Goal: Task Accomplishment & Management: Manage account settings

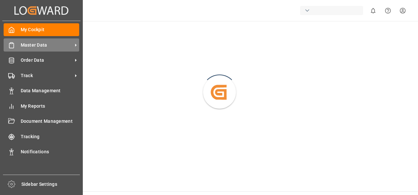
click at [23, 47] on span "Master Data" at bounding box center [47, 45] width 52 height 7
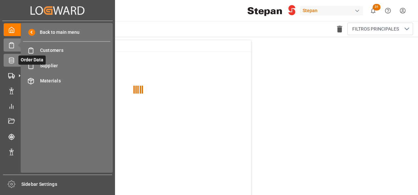
click at [14, 63] on icon at bounding box center [11, 60] width 7 height 7
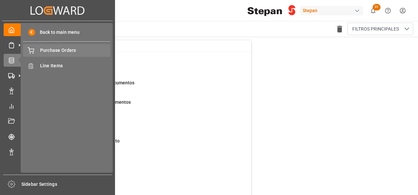
click at [55, 54] on div "Purchase Orders Purchase Orders" at bounding box center [66, 50] width 87 height 13
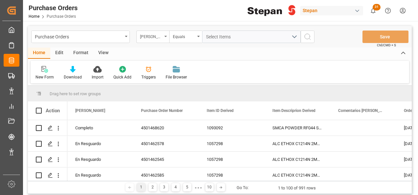
click at [166, 33] on div "Hito Stepan" at bounding box center [153, 37] width 33 height 12
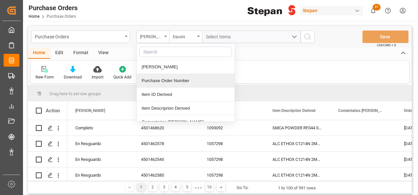
click at [162, 82] on div "Purchase Order Number" at bounding box center [186, 81] width 98 height 14
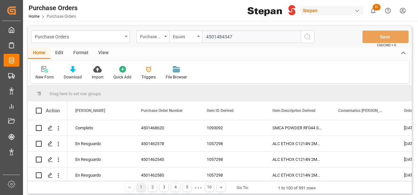
type input "4501484347"
click at [310, 35] on icon "search button" at bounding box center [308, 37] width 8 height 8
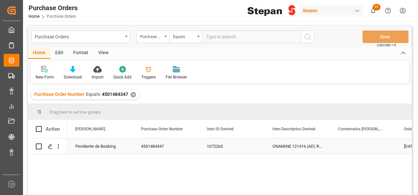
click at [84, 146] on div "Pendiente de Booking" at bounding box center [100, 146] width 50 height 15
click at [111, 147] on div "Pendiente de Booking" at bounding box center [100, 146] width 50 height 15
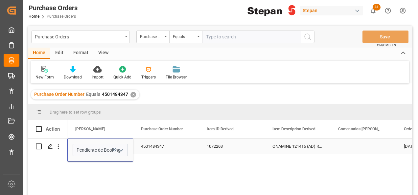
click at [121, 148] on icon "open menu" at bounding box center [121, 151] width 8 height 8
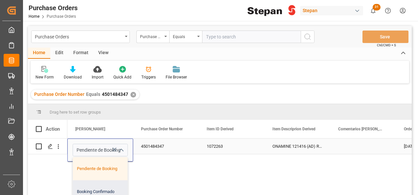
click at [97, 191] on div "Booking Confirmado" at bounding box center [107, 192] width 68 height 23
type input "Booking Confirmado"
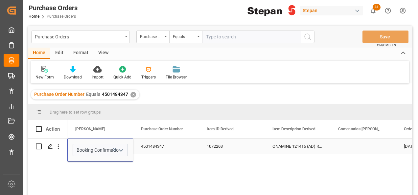
click at [155, 146] on div "4501484347" at bounding box center [166, 146] width 66 height 15
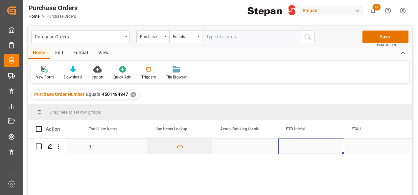
scroll to position [0, 644]
click at [234, 147] on div "Press SPACE to select this row." at bounding box center [246, 146] width 66 height 15
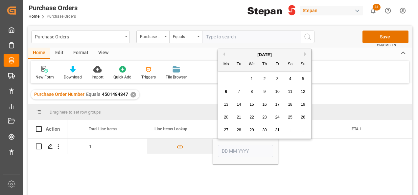
drag, startPoint x: 251, startPoint y: 77, endPoint x: 252, endPoint y: 84, distance: 6.7
click at [251, 77] on span "1" at bounding box center [252, 79] width 2 height 5
type input "01-10-2025"
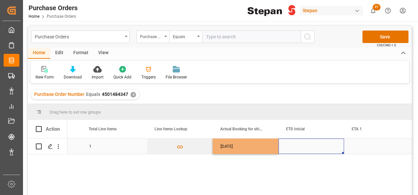
click at [301, 147] on div "Press SPACE to select this row." at bounding box center [312, 146] width 66 height 15
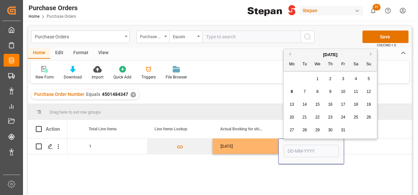
click at [371, 53] on button "Next Month" at bounding box center [372, 54] width 4 height 4
click at [291, 93] on span "3" at bounding box center [292, 91] width 2 height 5
type input "03-11-2025"
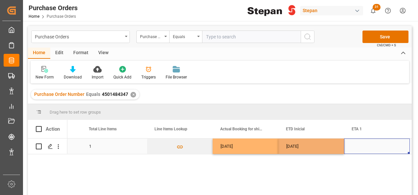
click at [359, 149] on div "Press SPACE to select this row." at bounding box center [377, 146] width 66 height 15
click at [361, 147] on div "Press SPACE to select this row." at bounding box center [377, 146] width 66 height 15
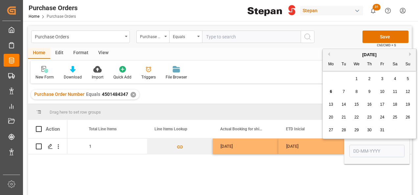
click at [411, 55] on button "Next Month" at bounding box center [412, 54] width 4 height 4
click at [383, 77] on span "5" at bounding box center [383, 79] width 2 height 5
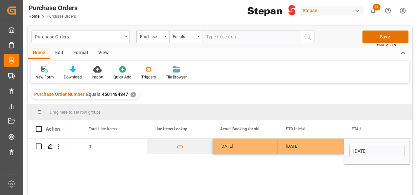
type input "05-12-2025"
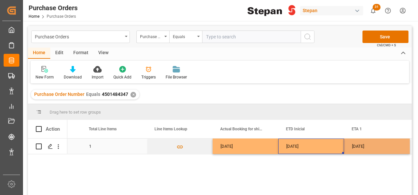
click at [332, 145] on div "03-11-2025" at bounding box center [312, 146] width 66 height 15
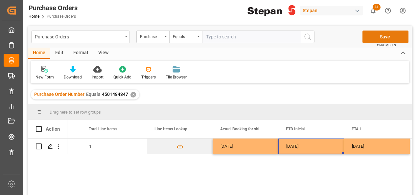
click at [387, 36] on button "Save" at bounding box center [386, 37] width 46 height 12
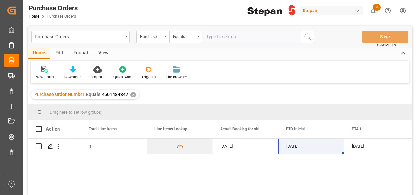
click at [132, 94] on div "✕" at bounding box center [134, 95] width 6 height 6
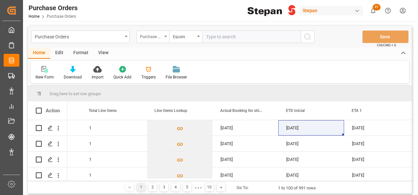
scroll to position [0, 644]
click at [164, 36] on div "Purchase Order Number" at bounding box center [153, 37] width 33 height 12
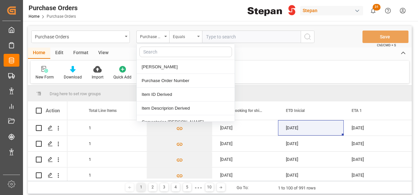
click at [184, 37] on div "Equals" at bounding box center [184, 36] width 22 height 8
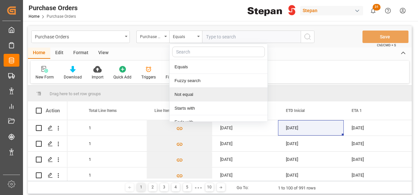
scroll to position [48, 0]
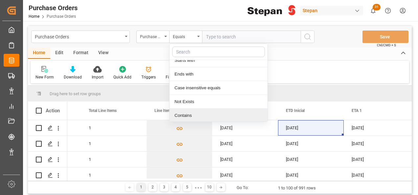
click at [184, 116] on div "Contains" at bounding box center [219, 116] width 98 height 14
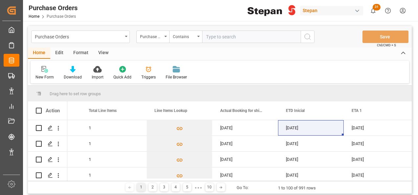
paste input "4501468625 / 4591468627 / 4501468628"
click at [266, 36] on input "4501468625 / 4591468627 / 4501468628" at bounding box center [251, 37] width 99 height 12
click at [296, 39] on input "4501468625 / 4591468627,4501468628" at bounding box center [251, 37] width 99 height 12
click at [238, 35] on input "4501468625 / 4591468627,4501468628" at bounding box center [251, 37] width 99 height 12
click at [236, 36] on input "4501468625 / 4591468627,4501468628" at bounding box center [251, 37] width 99 height 12
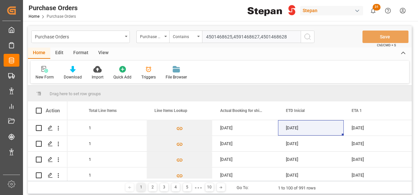
type input "4501468625,4591468627,4501468628"
click at [309, 35] on icon "search button" at bounding box center [308, 37] width 8 height 8
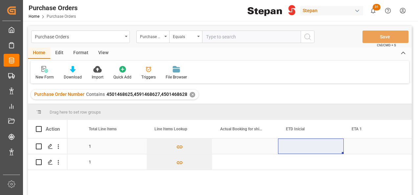
scroll to position [33, 0]
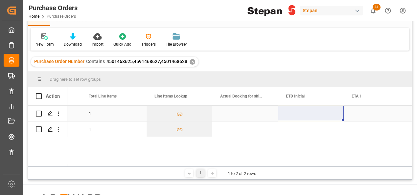
click at [226, 114] on div "Press SPACE to select this row." at bounding box center [245, 113] width 66 height 15
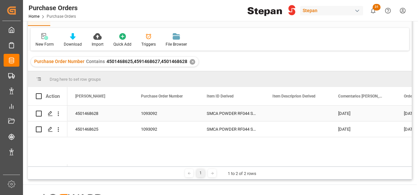
scroll to position [0, 0]
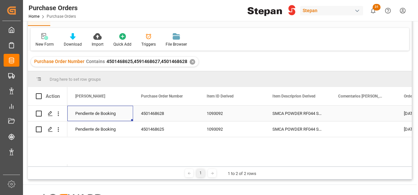
click at [107, 112] on div "Pendiente de Booking" at bounding box center [100, 113] width 50 height 15
click at [123, 119] on icon "open menu" at bounding box center [121, 118] width 8 height 8
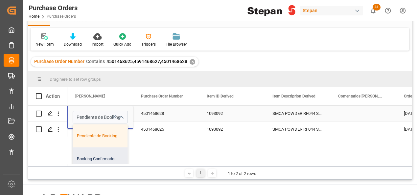
click at [102, 160] on div "Booking Confirmado" at bounding box center [107, 159] width 68 height 23
type input "Booking Confirmado"
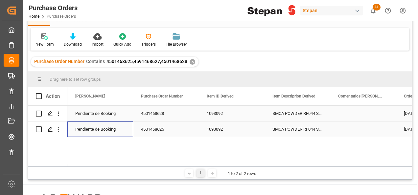
click at [108, 132] on div "Pendiente de Booking" at bounding box center [100, 129] width 50 height 15
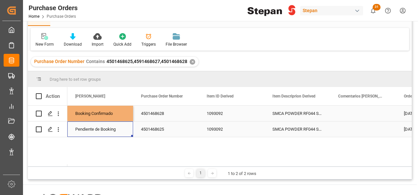
click at [112, 130] on div "Pendiente de Booking" at bounding box center [100, 129] width 50 height 15
click at [113, 129] on div "Pendiente de Booking" at bounding box center [100, 129] width 50 height 15
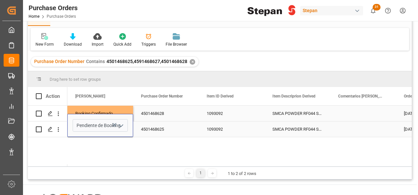
click at [122, 128] on icon "open menu" at bounding box center [121, 126] width 8 height 8
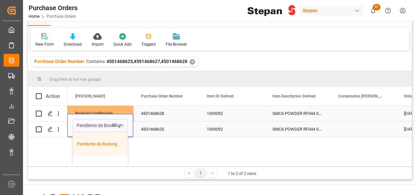
scroll to position [33, 0]
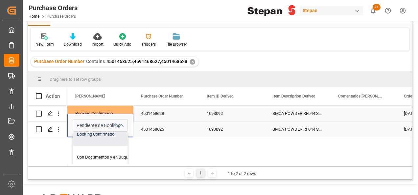
click at [90, 135] on div "Booking Confirmado" at bounding box center [107, 134] width 68 height 23
type input "Booking Confirmado"
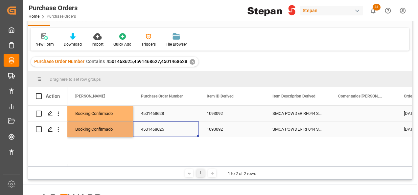
click at [145, 125] on div "4501468625" at bounding box center [166, 129] width 66 height 15
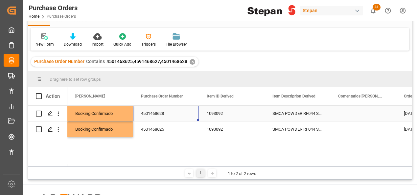
click at [152, 110] on div "4501468628" at bounding box center [166, 113] width 66 height 15
click at [292, 108] on div "SMCA POWDER RF044 SS1000k" at bounding box center [298, 113] width 66 height 15
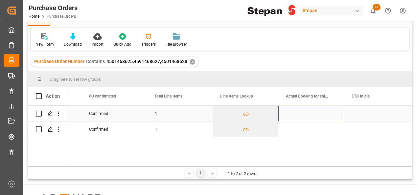
scroll to position [0, 578]
click at [316, 113] on div "Press SPACE to select this row." at bounding box center [312, 113] width 66 height 15
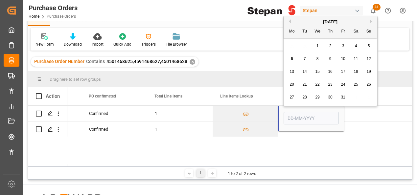
click at [331, 45] on span "2" at bounding box center [331, 46] width 2 height 5
type input "02-10-2025"
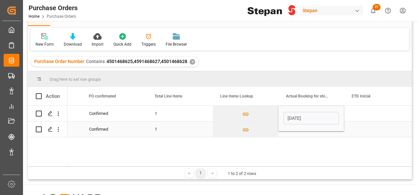
click at [309, 135] on div "Press SPACE to select this row." at bounding box center [312, 129] width 66 height 15
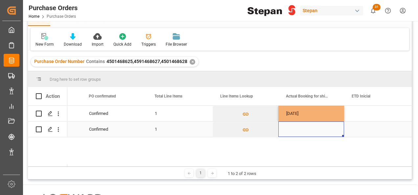
click at [309, 135] on div "Press SPACE to select this row." at bounding box center [312, 129] width 66 height 15
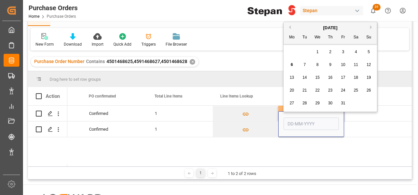
click at [330, 50] on span "2" at bounding box center [331, 52] width 2 height 5
type input "02-10-2025"
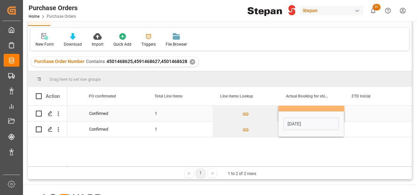
click at [360, 110] on div "Press SPACE to select this row." at bounding box center [377, 113] width 66 height 15
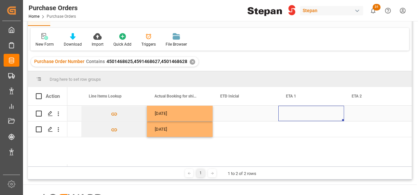
scroll to position [0, 710]
click at [242, 117] on div "Press SPACE to select this row." at bounding box center [246, 113] width 66 height 15
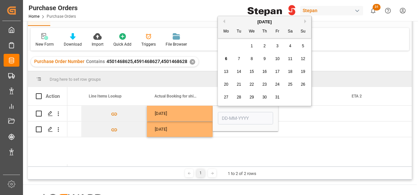
click at [252, 73] on span "15" at bounding box center [252, 71] width 4 height 5
type input "15-10-2025"
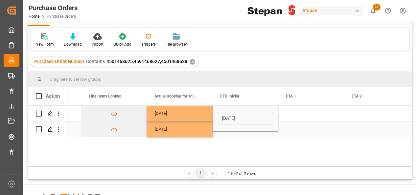
drag, startPoint x: 296, startPoint y: 133, endPoint x: 273, endPoint y: 119, distance: 27.3
click at [296, 132] on div "Press SPACE to select this row." at bounding box center [312, 129] width 66 height 15
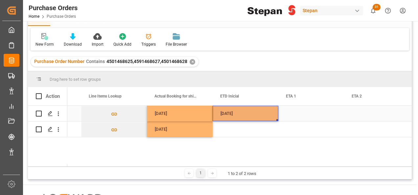
click at [262, 112] on div "15-10-2025" at bounding box center [246, 113] width 66 height 15
drag, startPoint x: 278, startPoint y: 120, endPoint x: 274, endPoint y: 134, distance: 13.6
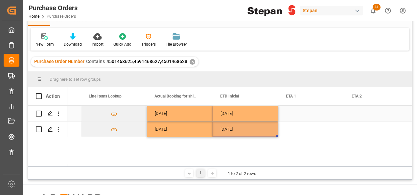
click at [290, 118] on div "Press SPACE to select this row." at bounding box center [312, 113] width 66 height 15
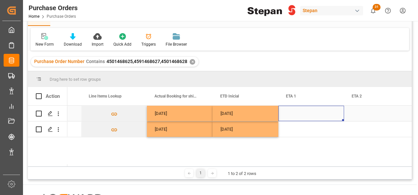
click at [293, 112] on div "Press SPACE to select this row." at bounding box center [312, 113] width 66 height 15
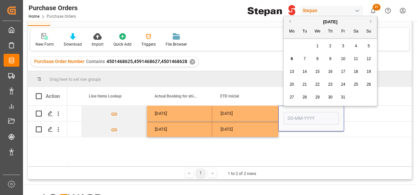
click at [370, 19] on button "Next Month" at bounding box center [372, 21] width 4 height 4
click at [301, 59] on div "4" at bounding box center [305, 59] width 8 height 8
type input "04-11-2025"
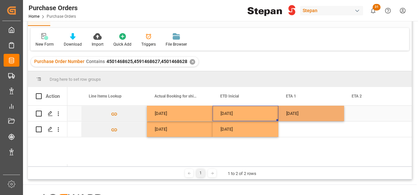
drag, startPoint x: 262, startPoint y: 112, endPoint x: 292, endPoint y: 112, distance: 30.3
click at [262, 112] on div "15-10-2025" at bounding box center [246, 113] width 66 height 15
click at [305, 112] on div "04-11-2025" at bounding box center [312, 113] width 66 height 15
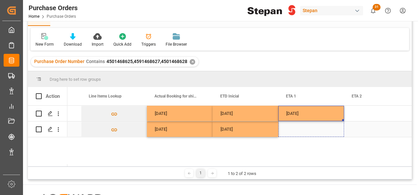
drag, startPoint x: 344, startPoint y: 119, endPoint x: 343, endPoint y: 133, distance: 13.5
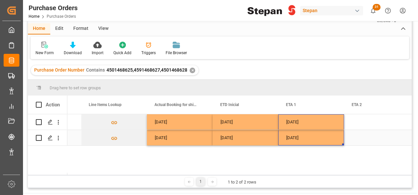
scroll to position [0, 0]
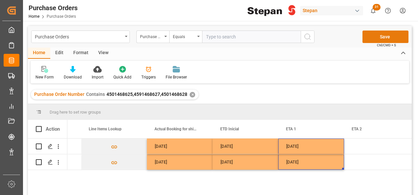
click at [377, 36] on button "Save" at bounding box center [386, 37] width 46 height 12
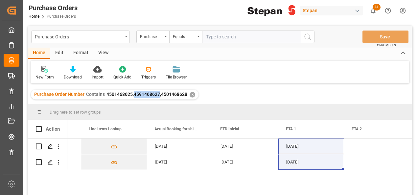
drag, startPoint x: 133, startPoint y: 95, endPoint x: 159, endPoint y: 96, distance: 26.0
click at [159, 96] on span "4501468625,4591468627,4501468628" at bounding box center [147, 94] width 81 height 5
copy span "4591468627"
click at [211, 33] on input "text" at bounding box center [251, 37] width 99 height 12
paste input "4591468627"
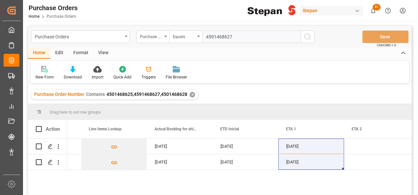
click at [214, 36] on input "4591468627" at bounding box center [251, 37] width 99 height 12
type input "4501468627"
click at [310, 38] on line "search button" at bounding box center [310, 38] width 1 height 1
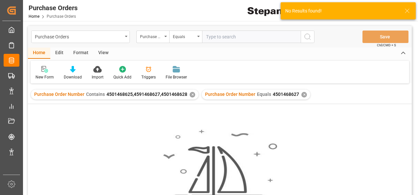
click at [190, 93] on div "✕" at bounding box center [193, 95] width 6 height 6
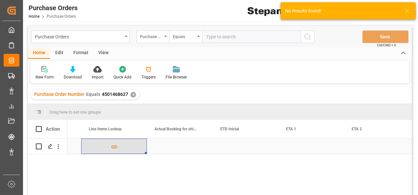
click at [99, 142] on button "Press SPACE to select this row." at bounding box center [114, 146] width 65 height 15
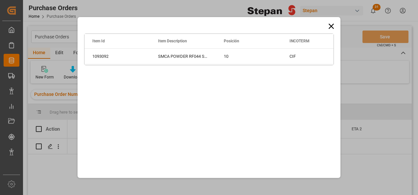
click at [334, 25] on icon at bounding box center [331, 26] width 9 height 9
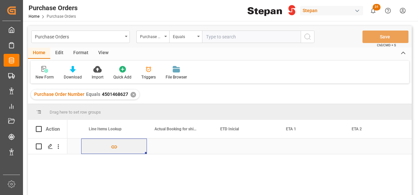
click at [173, 144] on div "Press SPACE to select this row." at bounding box center [180, 146] width 66 height 15
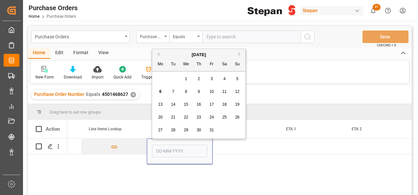
click at [189, 106] on div "15" at bounding box center [186, 105] width 8 height 8
type input "15-10-2025"
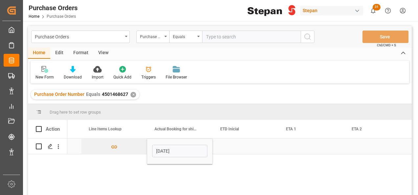
click at [250, 144] on div "Press SPACE to select this row." at bounding box center [246, 146] width 66 height 15
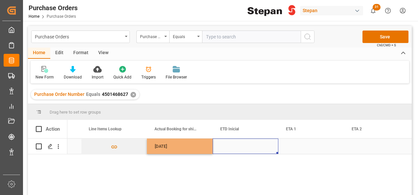
click at [250, 144] on div "Press SPACE to select this row." at bounding box center [246, 146] width 66 height 15
click at [250, 144] on div "Press SPACE to select this row." at bounding box center [245, 151] width 55 height 15
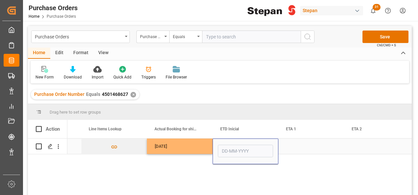
click at [250, 144] on div "Press SPACE to select this row." at bounding box center [245, 151] width 55 height 15
click at [246, 151] on input "Press SPACE to select this row." at bounding box center [245, 151] width 55 height 12
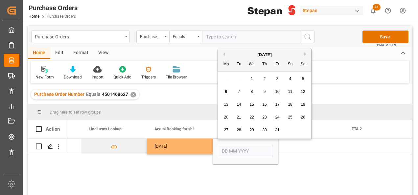
click at [235, 49] on div "October 2025 Mo Tu We Th Fr Sa Su" at bounding box center [264, 60] width 93 height 22
click at [255, 105] on div "15" at bounding box center [252, 105] width 8 height 8
type input "15-10-2025"
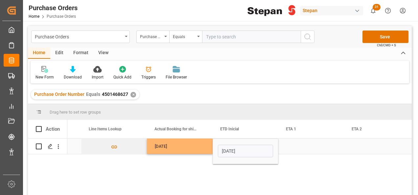
click at [183, 147] on div "15-10-2025" at bounding box center [180, 146] width 66 height 15
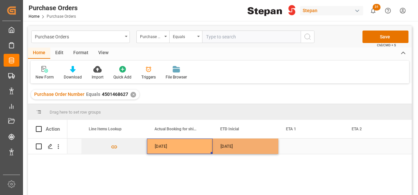
click at [183, 147] on div "15-10-2025" at bounding box center [180, 146] width 66 height 15
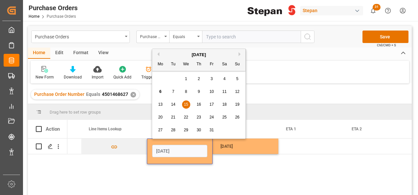
click at [199, 79] on span "2" at bounding box center [199, 79] width 2 height 5
type input "02-10-2025"
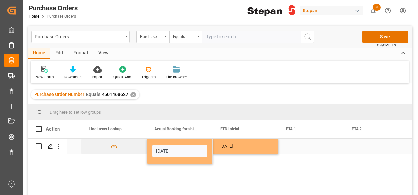
click at [297, 144] on div "Press SPACE to select this row." at bounding box center [312, 146] width 66 height 15
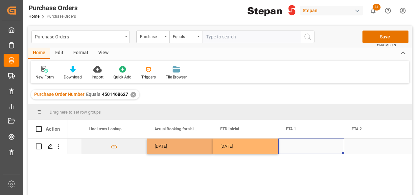
click at [297, 144] on div "Press SPACE to select this row." at bounding box center [312, 146] width 66 height 15
click at [297, 144] on body "Created by potrace 1.15, written by Peter Selinger 2001-2017 Created by potrace…" at bounding box center [209, 97] width 418 height 195
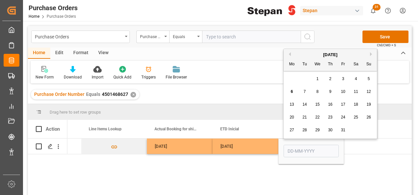
click at [372, 55] on button "Next Month" at bounding box center [372, 54] width 4 height 4
click at [306, 93] on span "4" at bounding box center [305, 91] width 2 height 5
type input "04-11-2025"
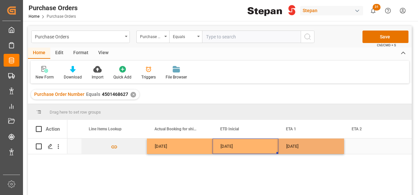
click at [262, 143] on div "15-10-2025" at bounding box center [246, 146] width 66 height 15
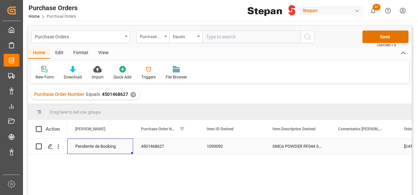
click at [107, 146] on div "Pendiente de Booking" at bounding box center [100, 146] width 50 height 15
click at [121, 151] on polyline "open menu" at bounding box center [121, 151] width 4 height 2
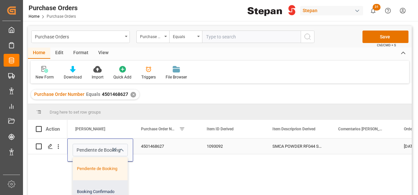
click at [105, 195] on div "Booking Confirmado" at bounding box center [107, 192] width 68 height 23
type input "Booking Confirmado"
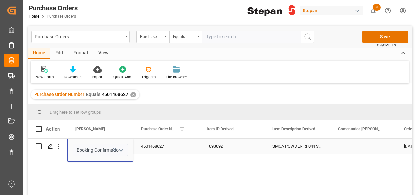
click at [175, 148] on div "4501468627" at bounding box center [166, 146] width 66 height 15
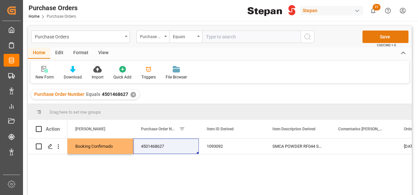
click at [383, 33] on button "Save" at bounding box center [386, 37] width 46 height 12
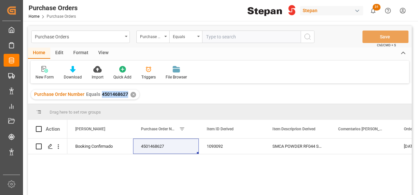
drag, startPoint x: 102, startPoint y: 95, endPoint x: 126, endPoint y: 97, distance: 24.4
click at [126, 97] on span "4501468627" at bounding box center [115, 94] width 26 height 5
copy span "4501468627"
click at [166, 35] on div "Purchase Order Number" at bounding box center [153, 37] width 33 height 12
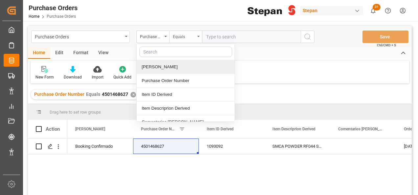
click at [189, 34] on div "Equals" at bounding box center [184, 36] width 22 height 8
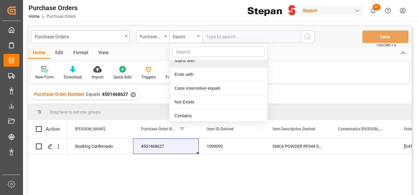
scroll to position [48, 0]
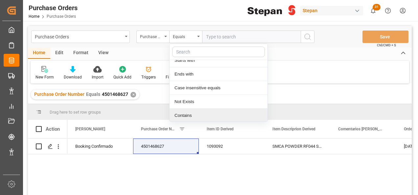
click at [184, 113] on div "Contains" at bounding box center [219, 116] width 98 height 14
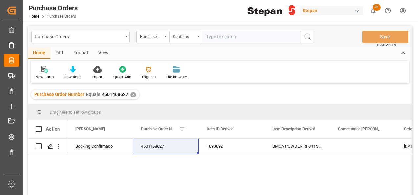
click at [133, 96] on div "✕" at bounding box center [134, 95] width 6 height 6
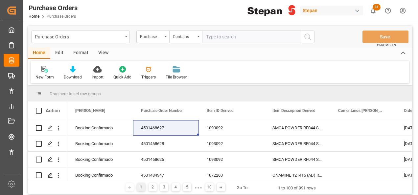
click at [211, 31] on input "text" at bounding box center [251, 37] width 99 height 12
paste input "4501468625 / 4591468627 / 4501468628"
click at [268, 36] on input "4501468625 / 4591468627 / 4501468628" at bounding box center [251, 37] width 99 height 12
drag, startPoint x: 236, startPoint y: 36, endPoint x: 255, endPoint y: 37, distance: 19.1
click at [237, 36] on input "4501468625 / 4591468627,4501468628" at bounding box center [251, 37] width 99 height 12
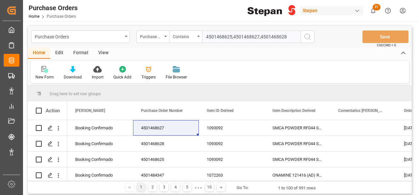
type input "4501468625,4501468627,4501468628"
click at [311, 37] on icon "search button" at bounding box center [308, 37] width 8 height 8
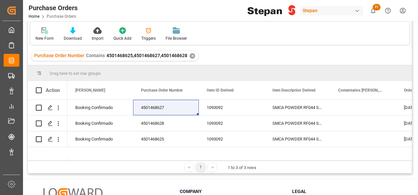
scroll to position [33, 0]
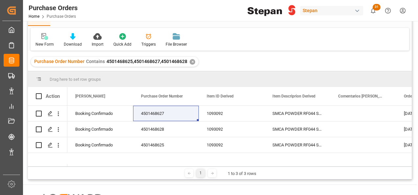
click at [190, 61] on div "✕" at bounding box center [193, 62] width 6 height 6
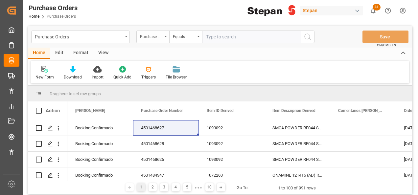
click at [166, 36] on icon "open menu" at bounding box center [165, 36] width 3 height 1
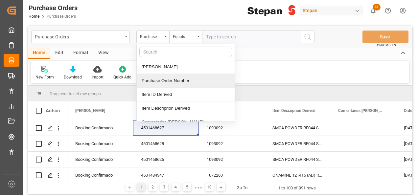
click at [154, 80] on div "Purchase Order Number" at bounding box center [186, 81] width 98 height 14
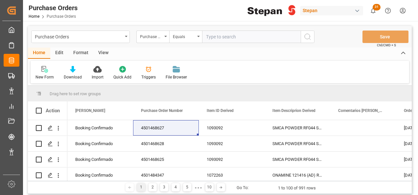
click at [219, 34] on input "text" at bounding box center [251, 37] width 99 height 12
paste input "4501491301"
type input "4501491301"
click at [306, 34] on icon "search button" at bounding box center [308, 37] width 8 height 8
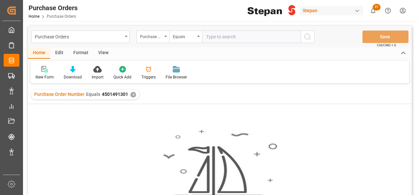
click at [132, 95] on div "✕" at bounding box center [134, 95] width 6 height 6
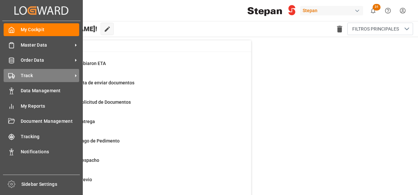
click at [21, 73] on span "Track" at bounding box center [47, 75] width 52 height 7
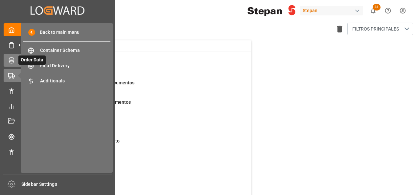
click at [13, 61] on icon at bounding box center [11, 60] width 7 height 7
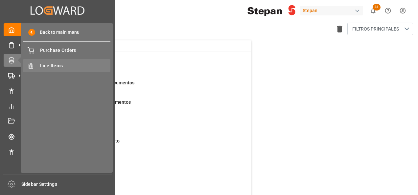
click at [45, 64] on span "Line Items" at bounding box center [75, 65] width 71 height 7
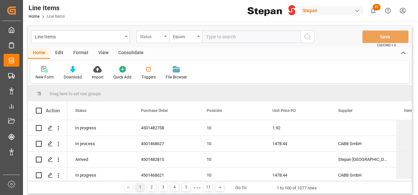
click at [164, 35] on div "Status" at bounding box center [153, 37] width 33 height 12
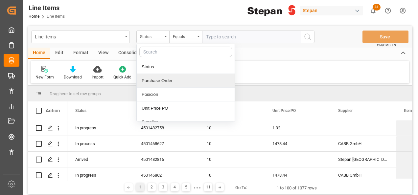
click at [161, 79] on div "Purchase Order" at bounding box center [186, 81] width 98 height 14
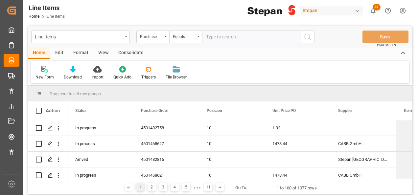
click at [204, 34] on input "text" at bounding box center [251, 37] width 99 height 12
paste input "4501468627"
type input "4501468627"
click at [306, 34] on icon "search button" at bounding box center [308, 37] width 8 height 8
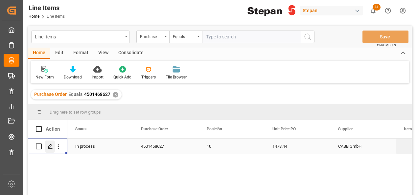
click at [48, 147] on icon "Press SPACE to select this row." at bounding box center [50, 146] width 5 height 5
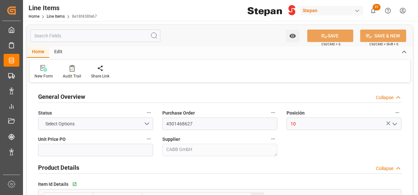
type input "1478.44"
type input "12352107"
type input "20000"
type input "[DATE] 02:15"
type input "[DATE] 15:46"
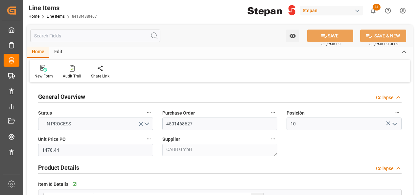
type input "[DATE]"
